Goal: Task Accomplishment & Management: Manage account settings

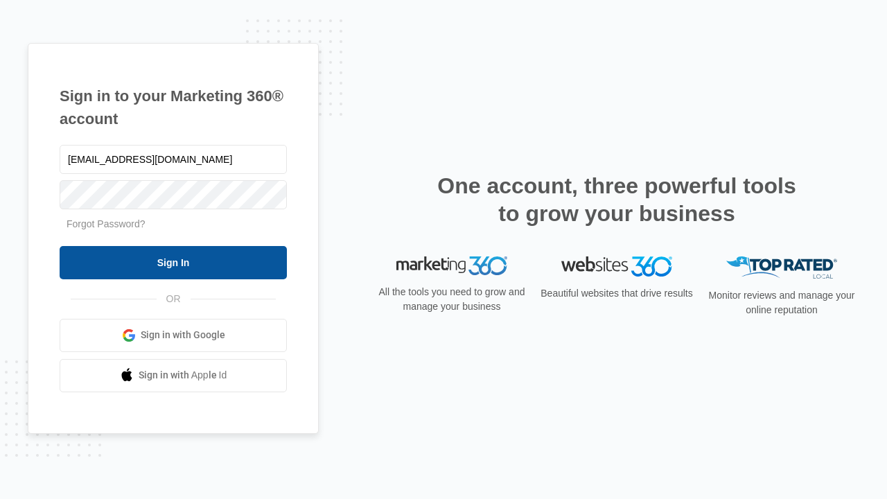
click at [173, 262] on input "Sign In" at bounding box center [173, 262] width 227 height 33
